Goal: Navigation & Orientation: Go to known website

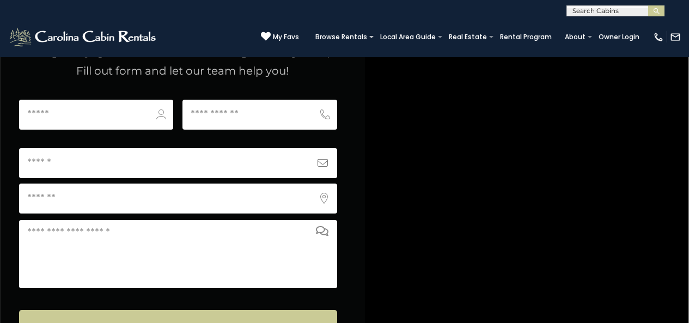
scroll to position [4319, 0]
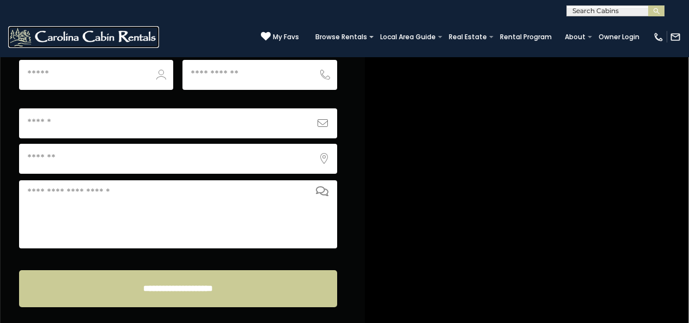
click at [25, 32] on img at bounding box center [83, 37] width 151 height 22
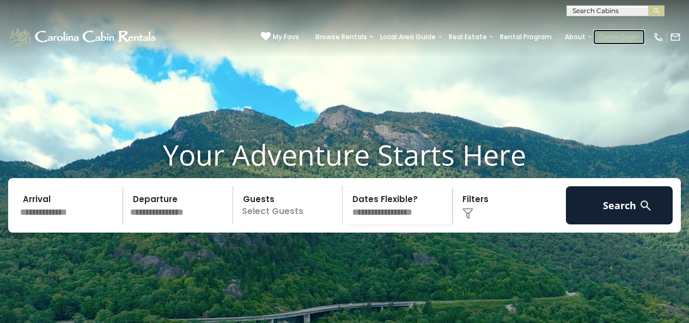
click at [603, 35] on link "Owner Login" at bounding box center [620, 36] width 52 height 15
